Goal: Task Accomplishment & Management: Manage account settings

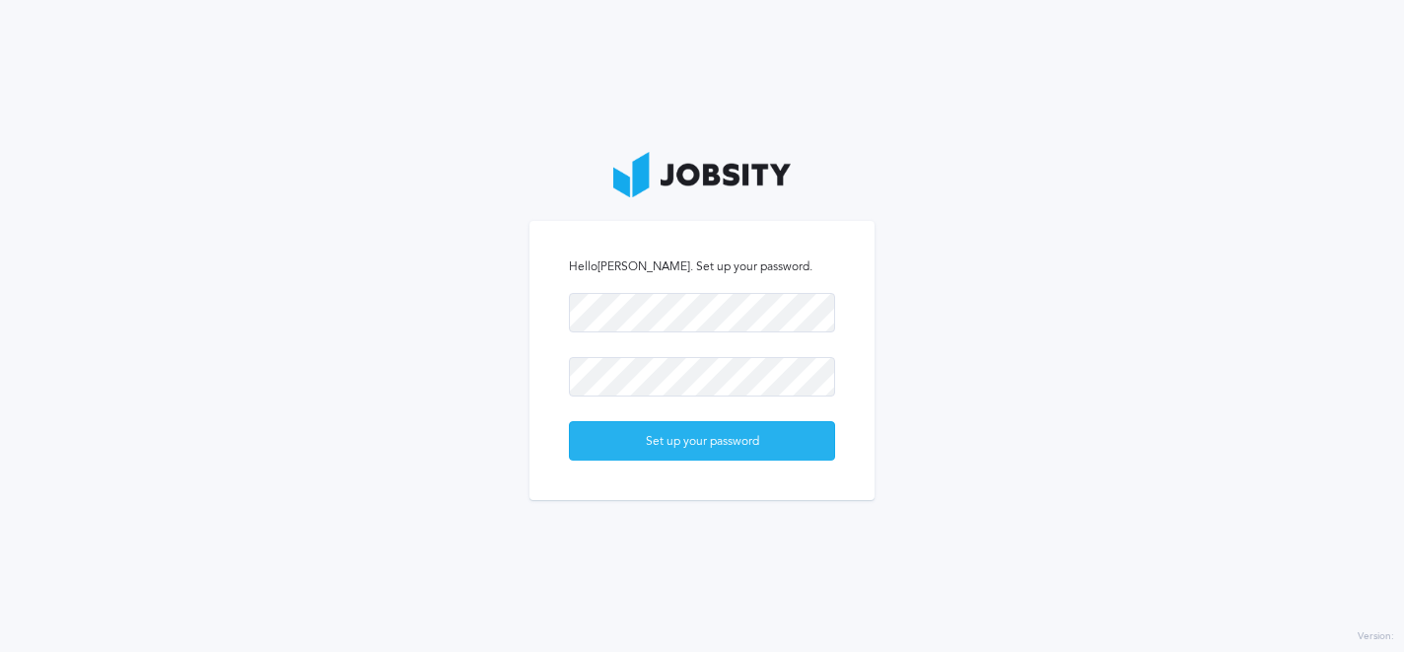
click at [661, 433] on div "Set up your password" at bounding box center [702, 441] width 264 height 39
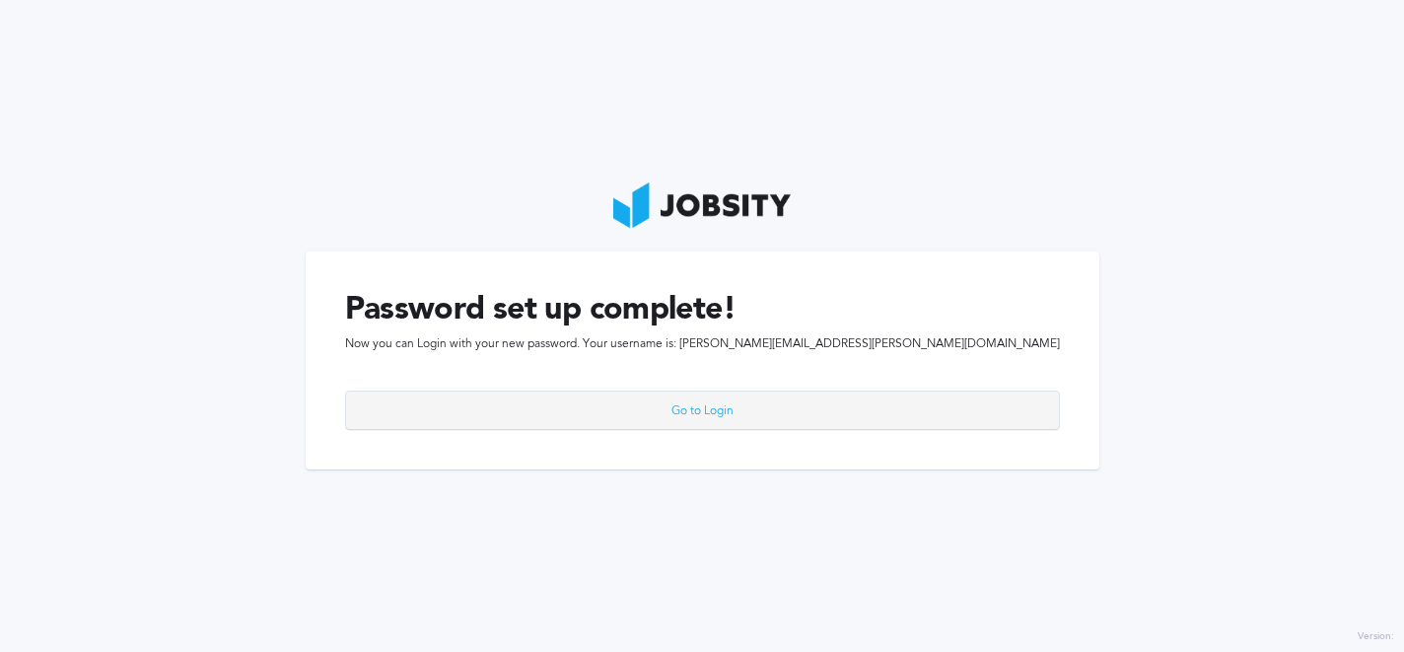
click at [650, 416] on div "Go to Login" at bounding box center [702, 411] width 713 height 39
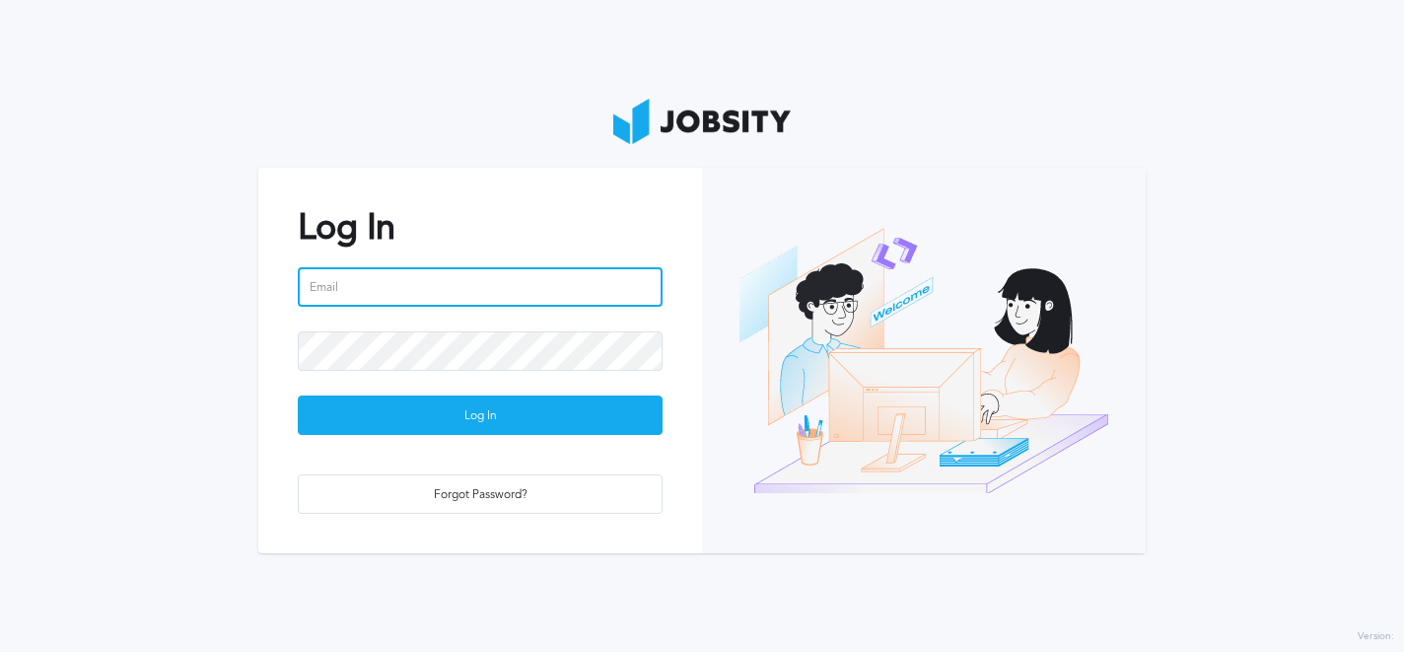
type input "[PERSON_NAME][EMAIL_ADDRESS][PERSON_NAME][DOMAIN_NAME]"
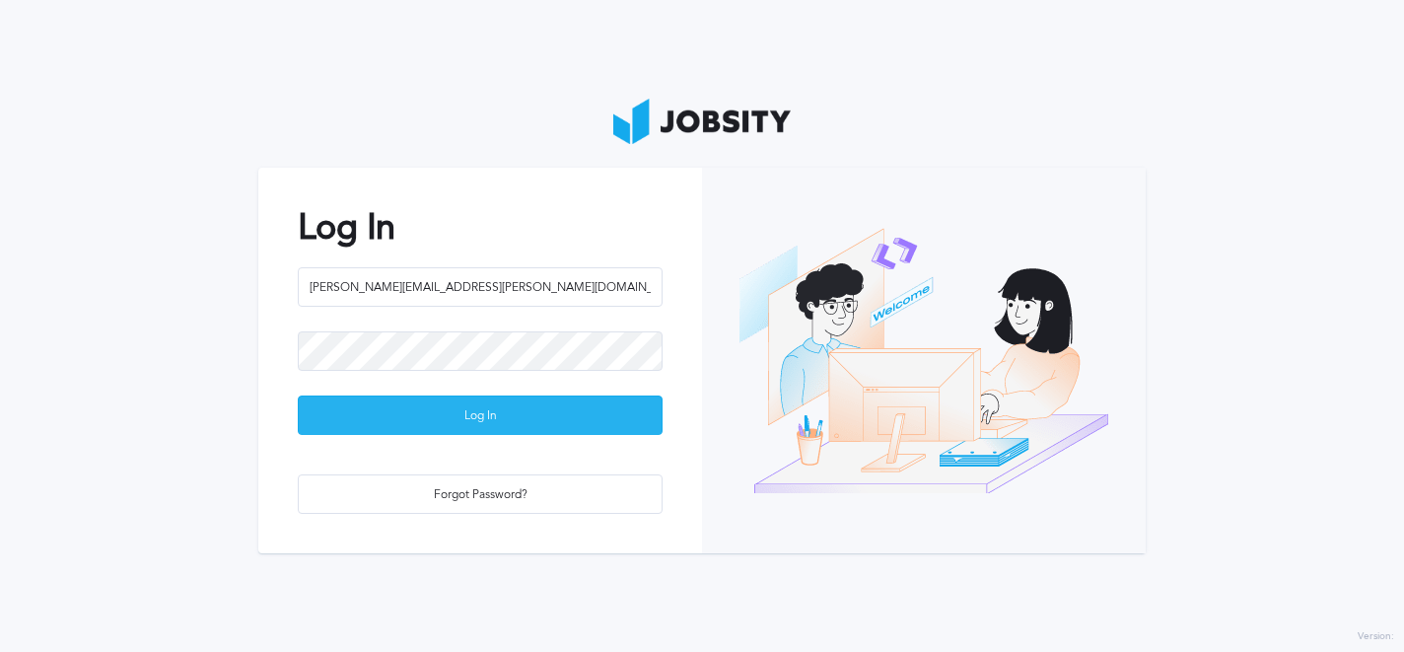
click at [490, 415] on div "Log In" at bounding box center [480, 415] width 363 height 39
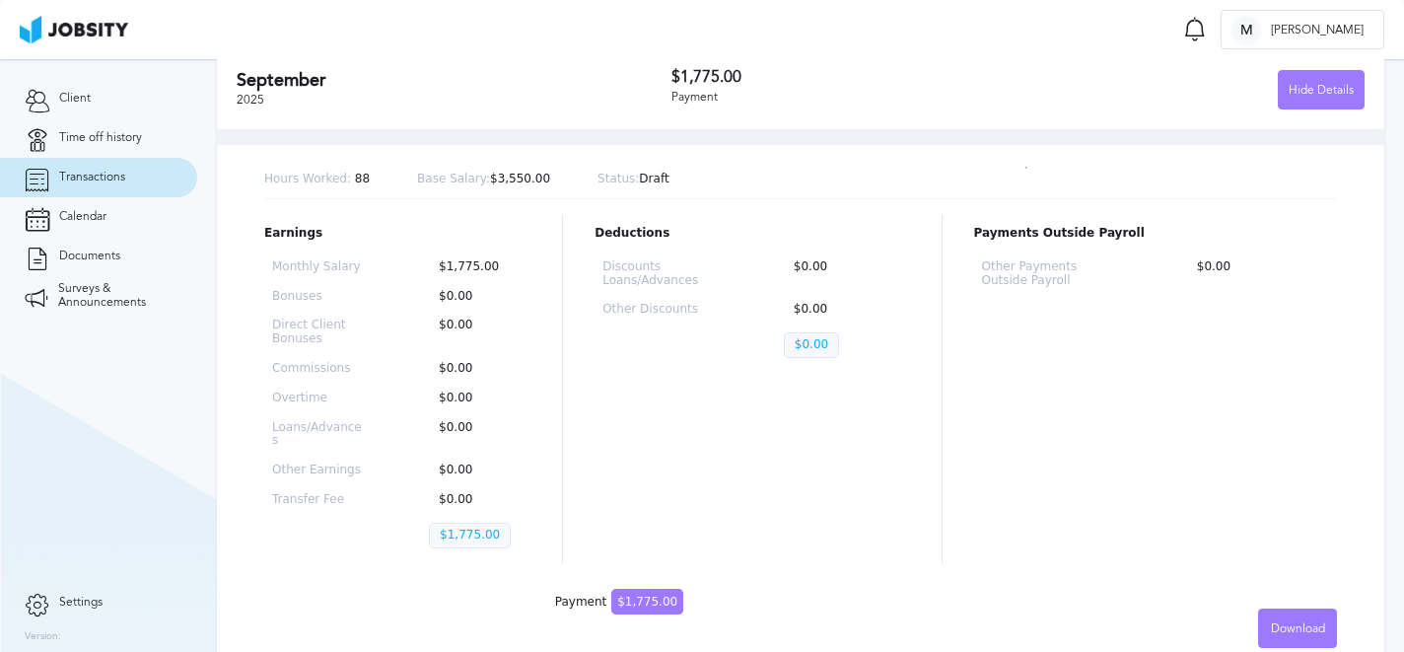
scroll to position [137, 0]
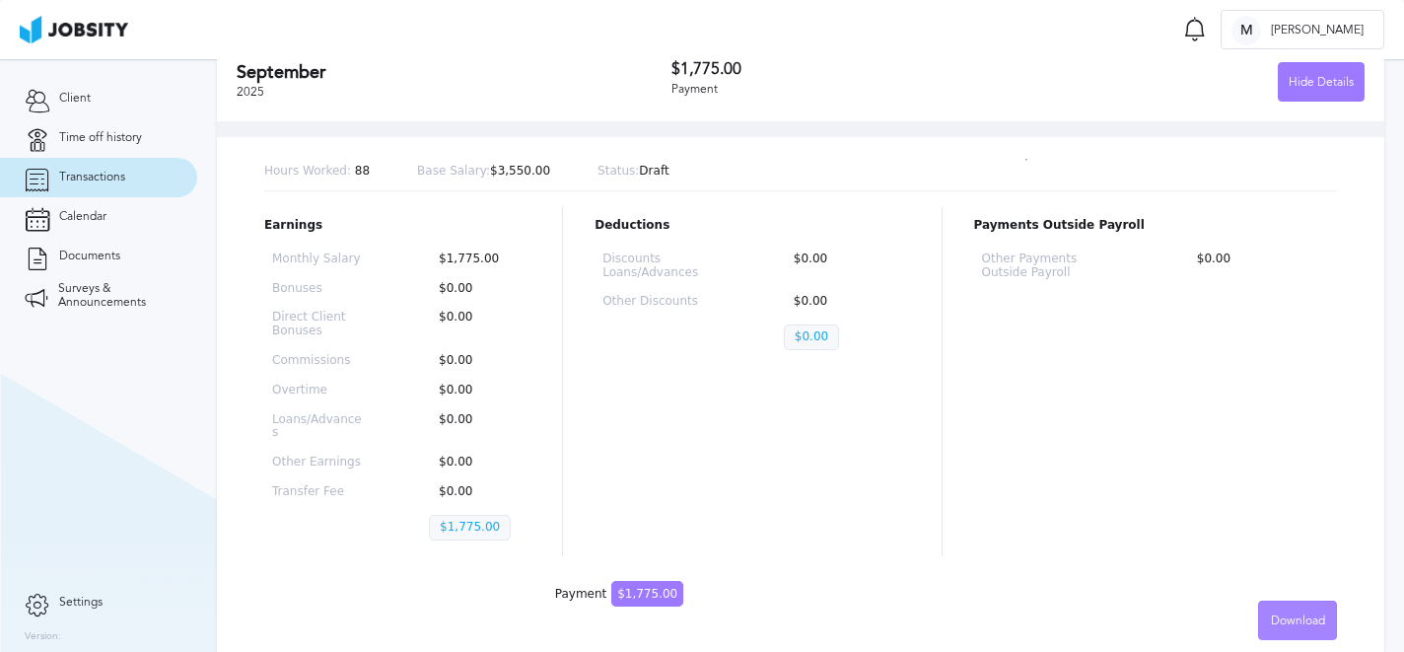
click at [1305, 614] on span "Download" at bounding box center [1298, 621] width 54 height 14
click at [1230, 524] on div "English Spanish" at bounding box center [702, 326] width 1404 height 652
click at [1289, 602] on div "Download" at bounding box center [1297, 621] width 77 height 39
click at [1282, 598] on li "English" at bounding box center [1297, 606] width 79 height 39
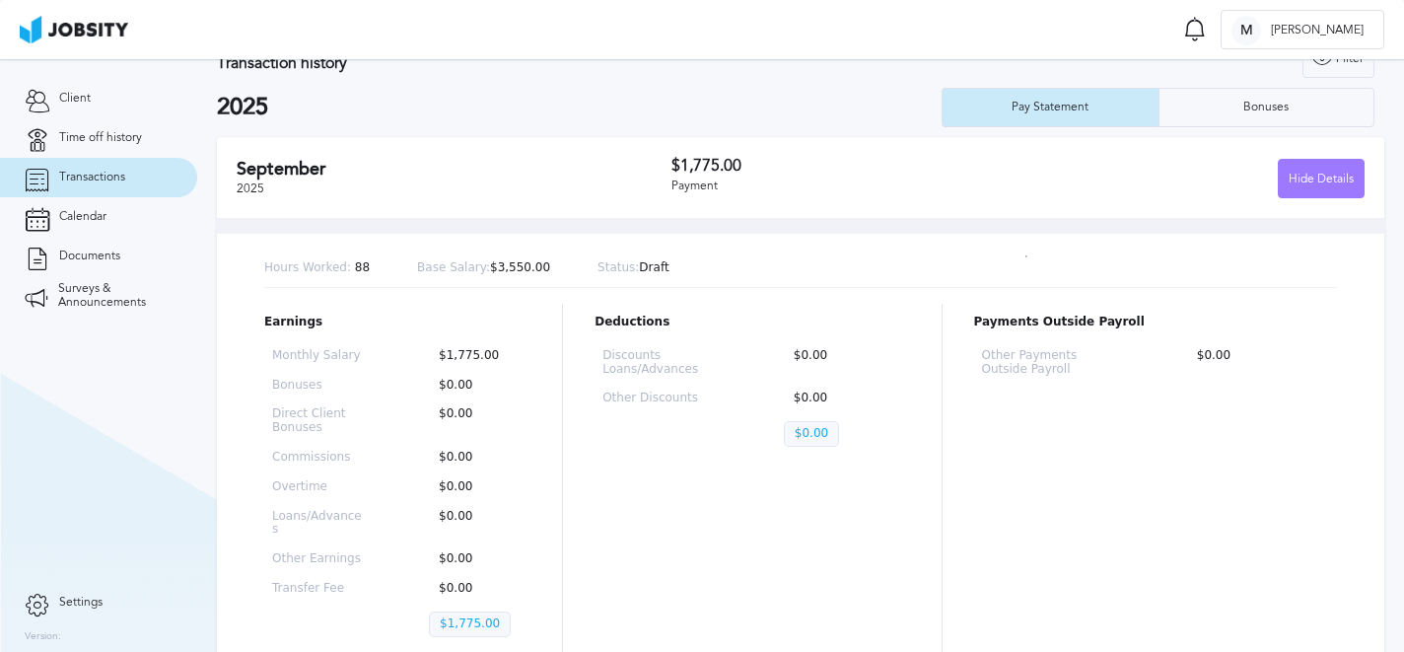
scroll to position [0, 0]
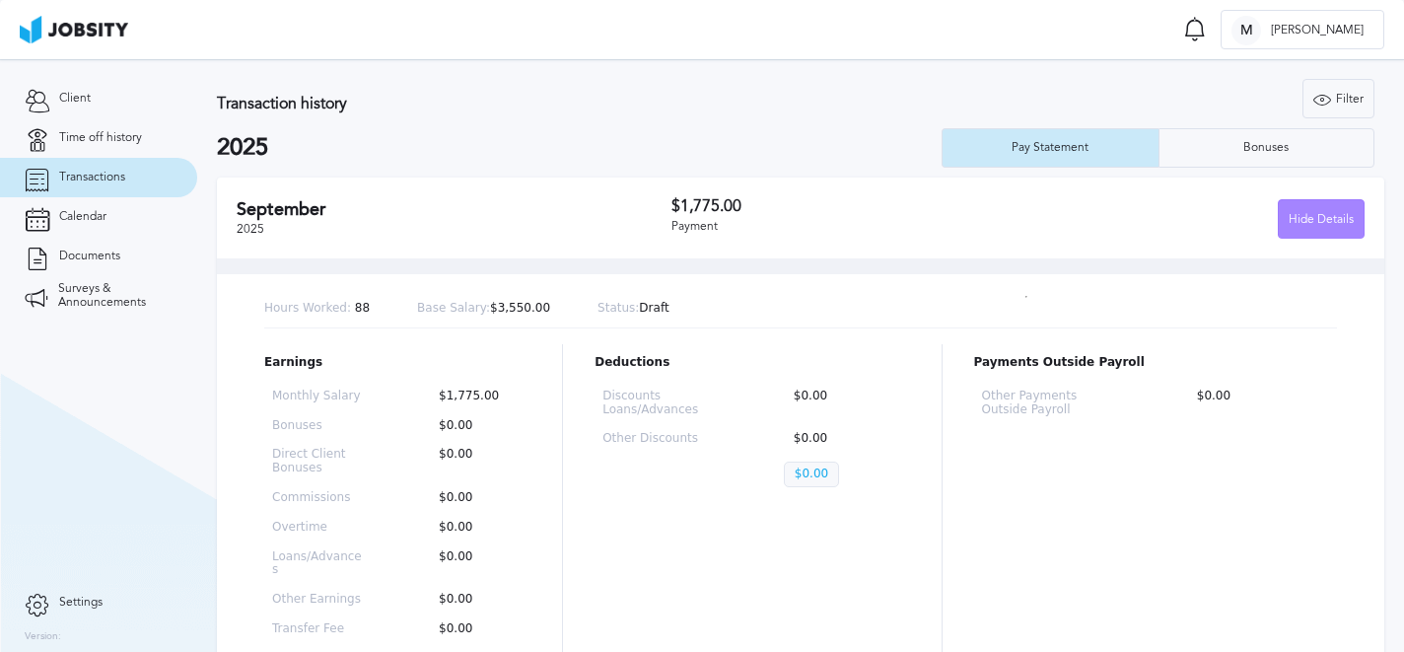
click at [1326, 228] on div "Hide Details" at bounding box center [1321, 219] width 85 height 39
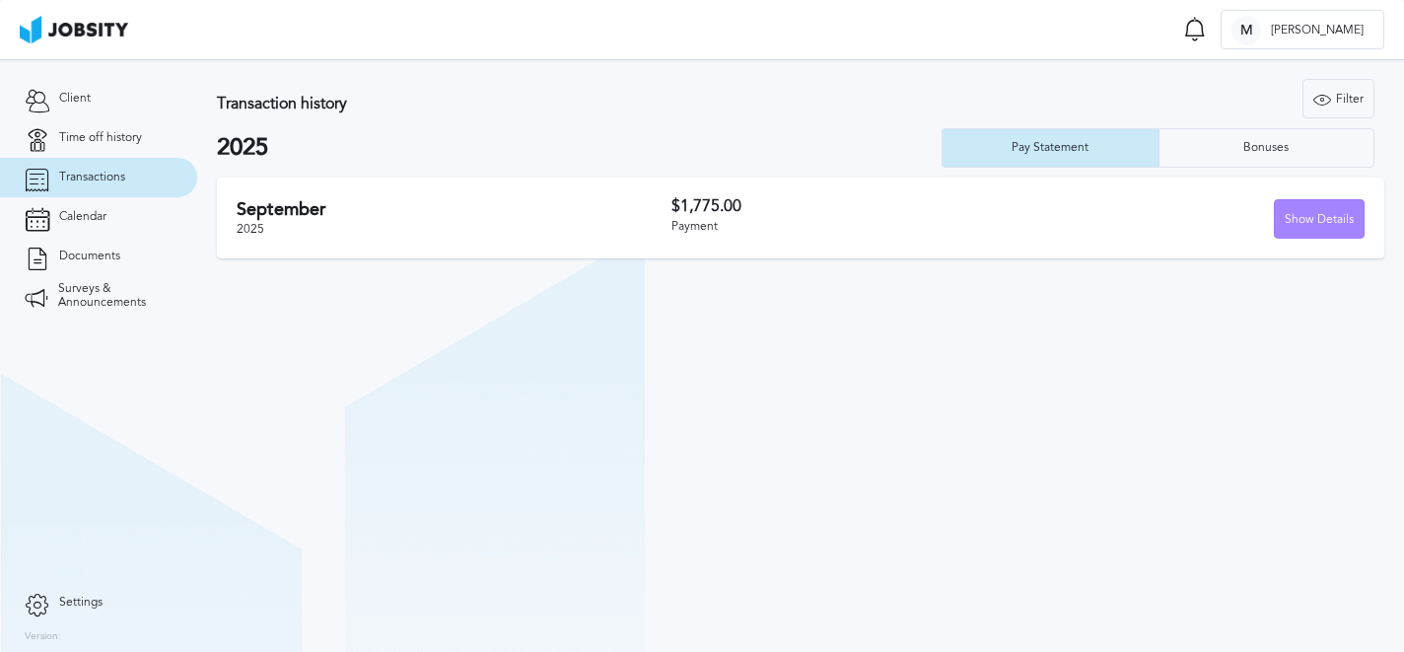
click at [1321, 222] on div "Show Details" at bounding box center [1319, 219] width 89 height 39
